Goal: Check status

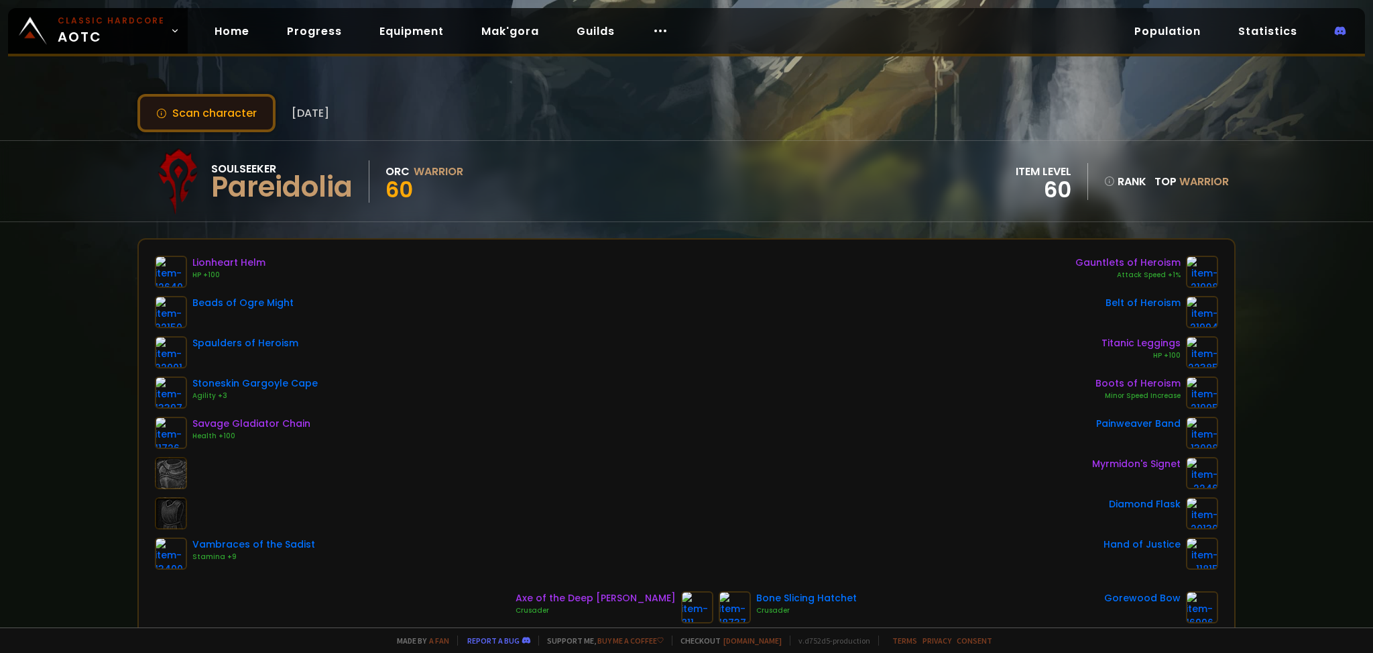
click at [231, 108] on button "Scan character" at bounding box center [206, 113] width 138 height 38
click at [232, 112] on button "Scan character" at bounding box center [206, 113] width 138 height 38
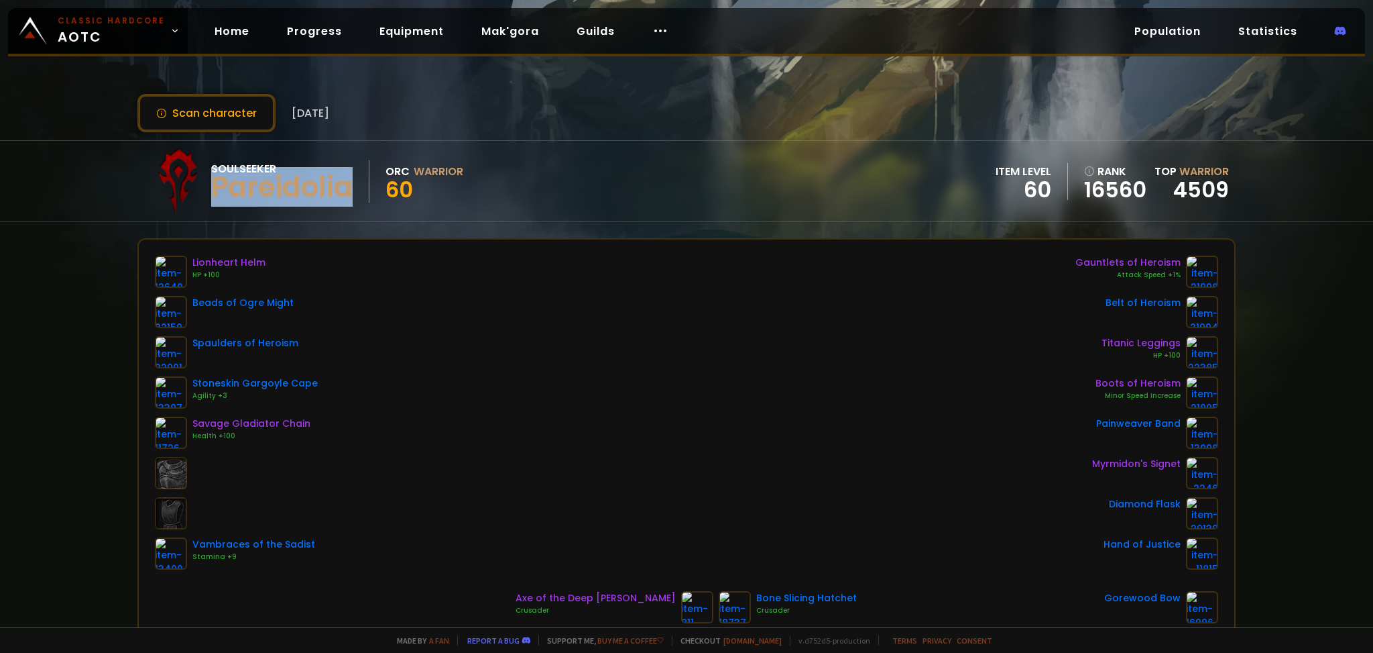
drag, startPoint x: 354, startPoint y: 186, endPoint x: 217, endPoint y: 194, distance: 137.7
click at [217, 194] on div "Pareidolia" at bounding box center [281, 187] width 141 height 20
copy div "Pareidolia"
